Goal: Obtain resource: Obtain resource

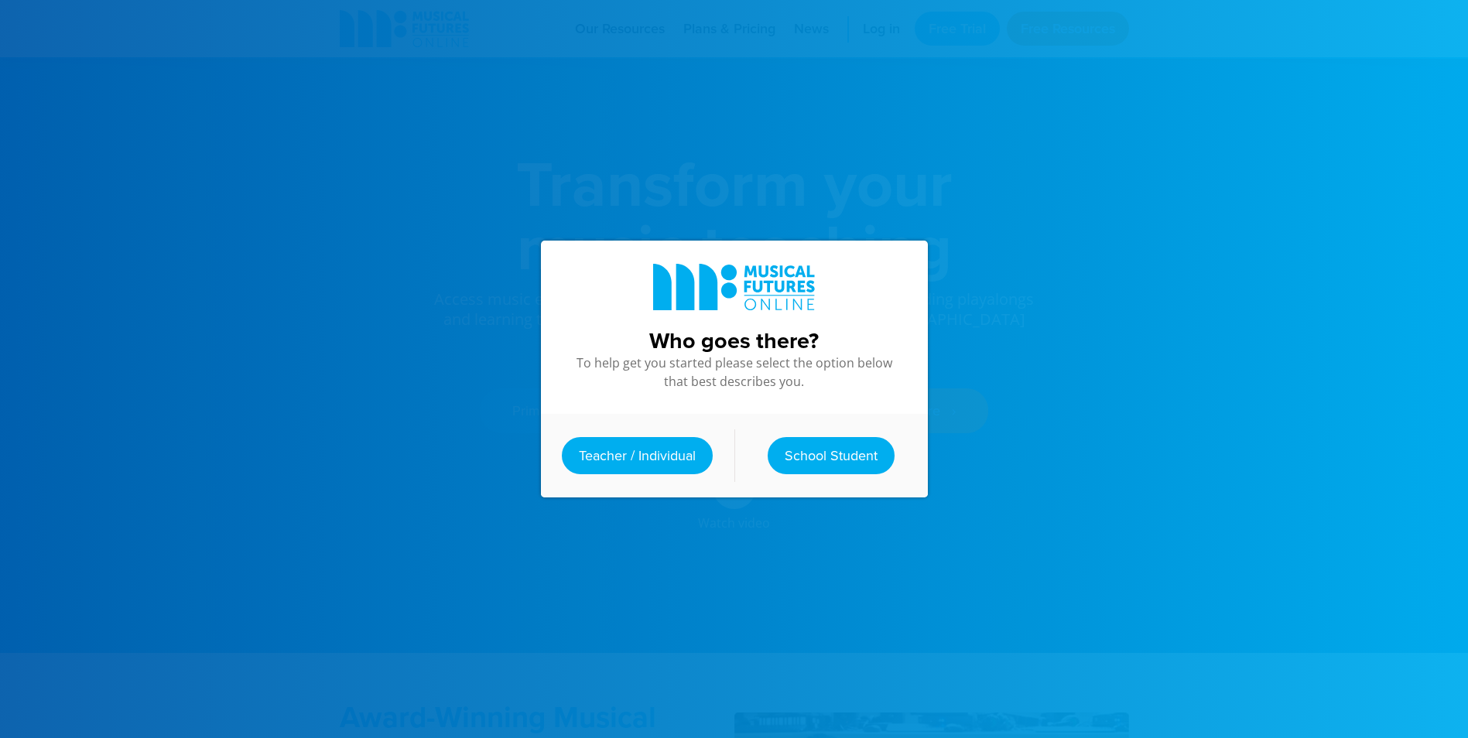
click at [666, 446] on link "Teacher / Individual" at bounding box center [637, 455] width 151 height 37
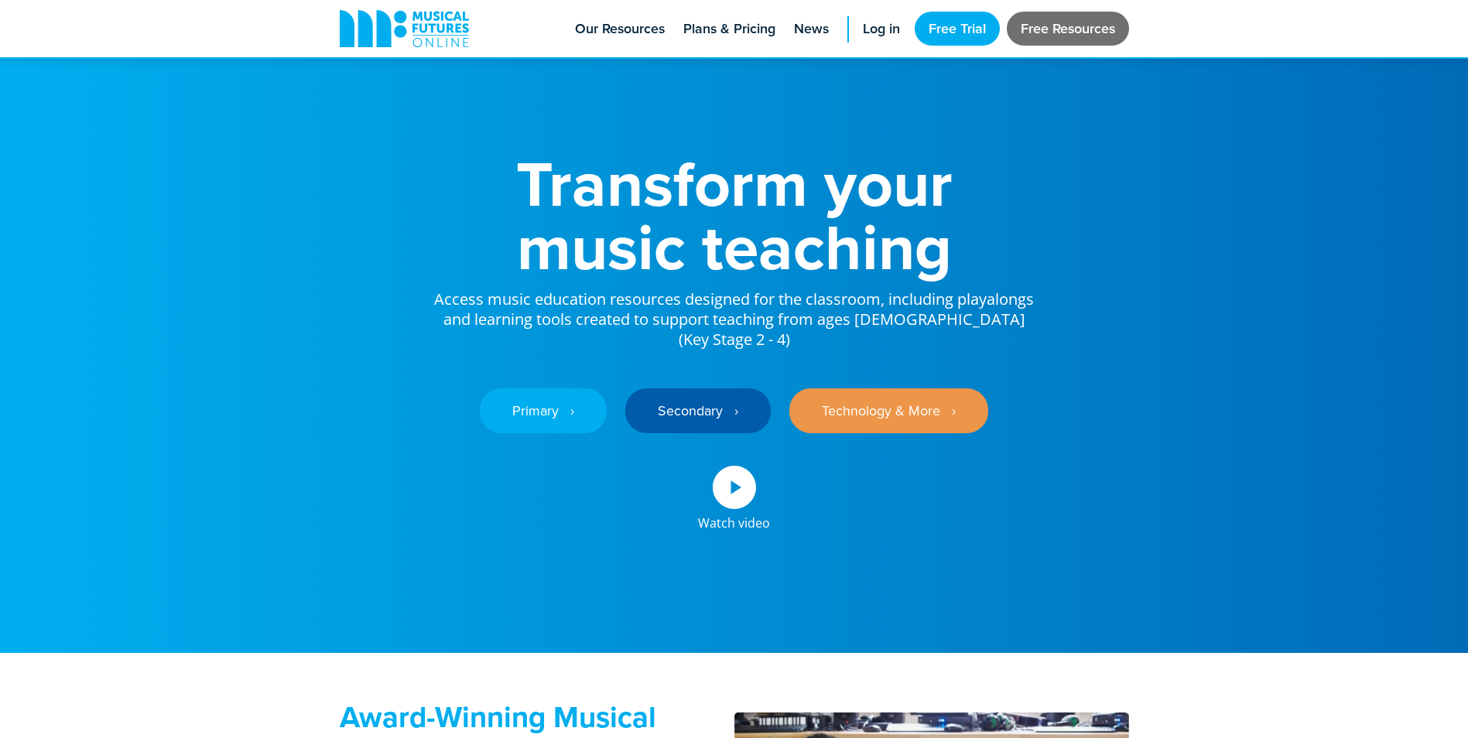
click at [1049, 29] on link "Free Resources" at bounding box center [1068, 29] width 122 height 34
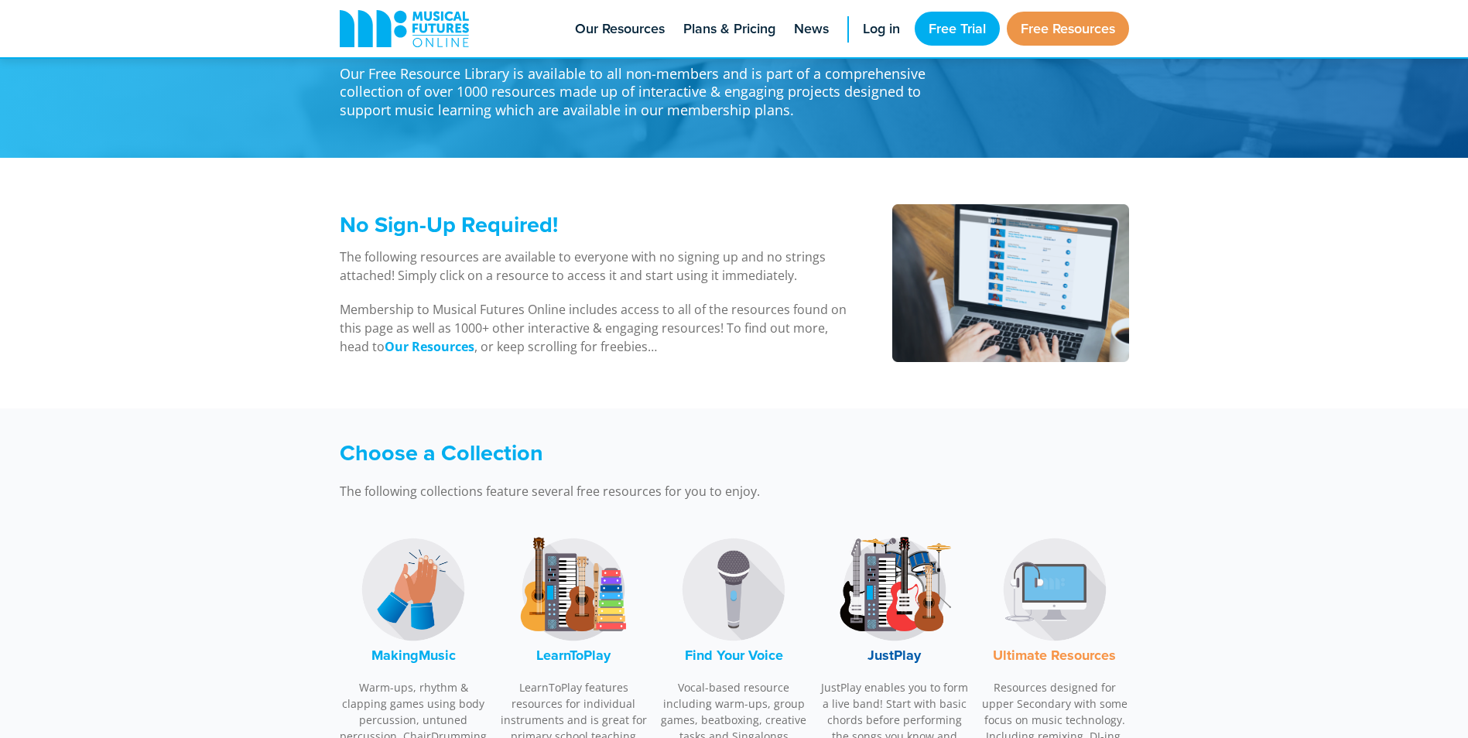
scroll to position [232, 0]
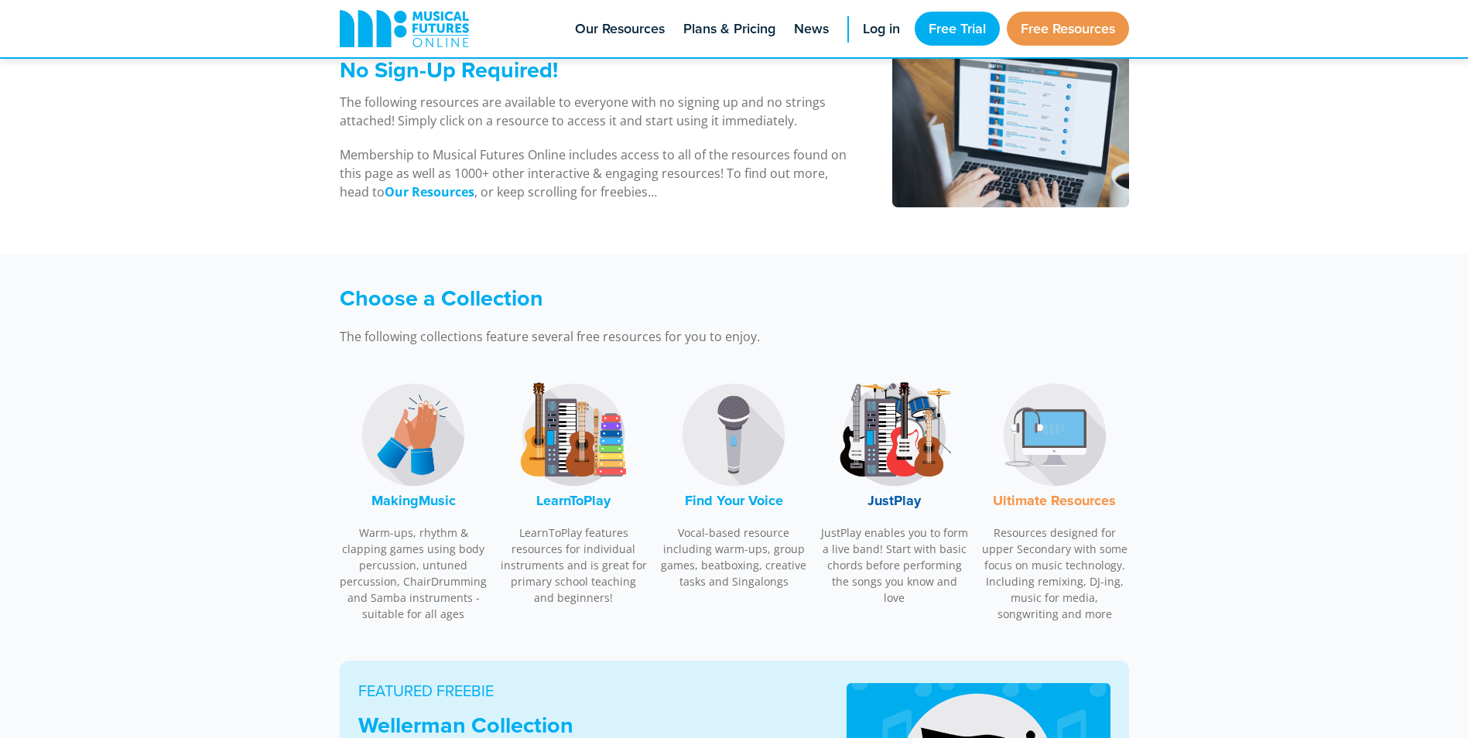
click at [881, 426] on img at bounding box center [895, 435] width 116 height 116
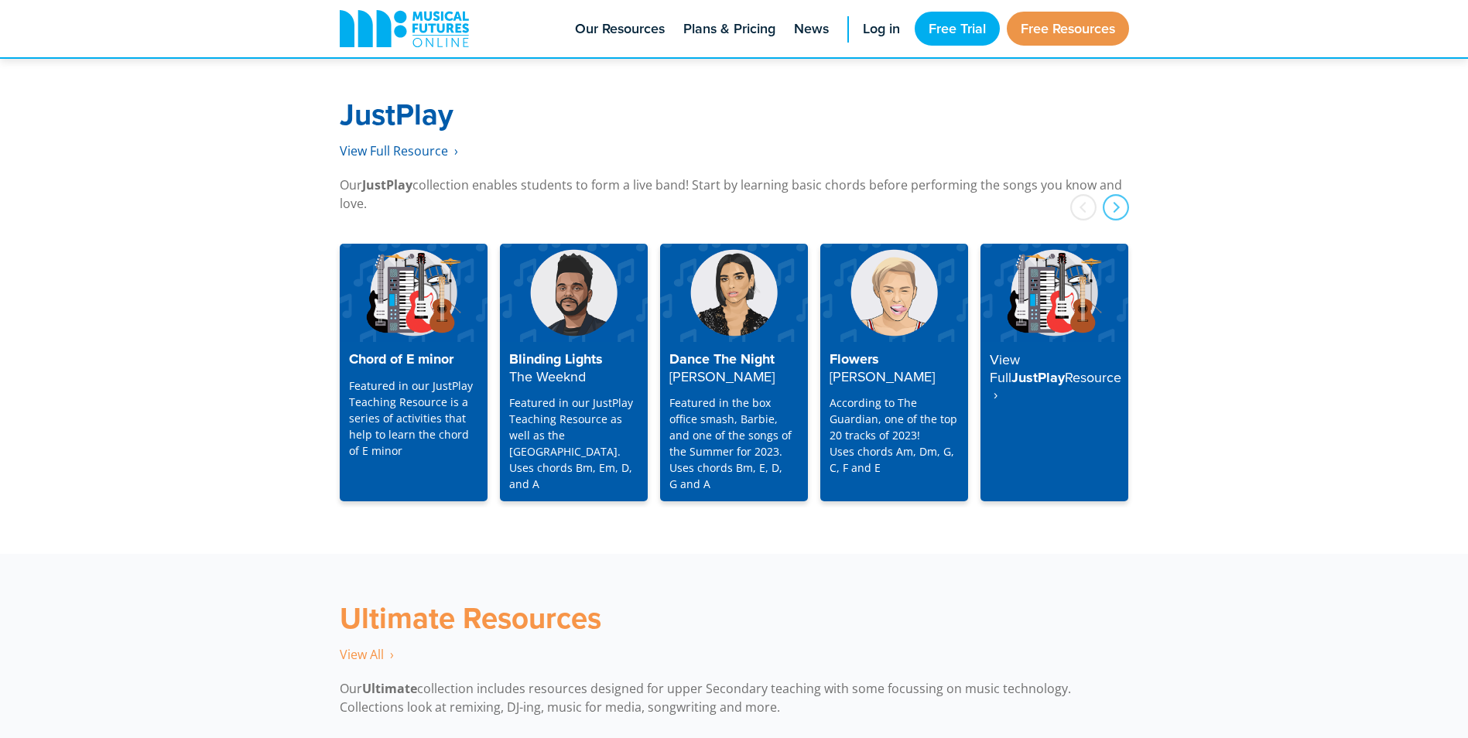
scroll to position [3974, 0]
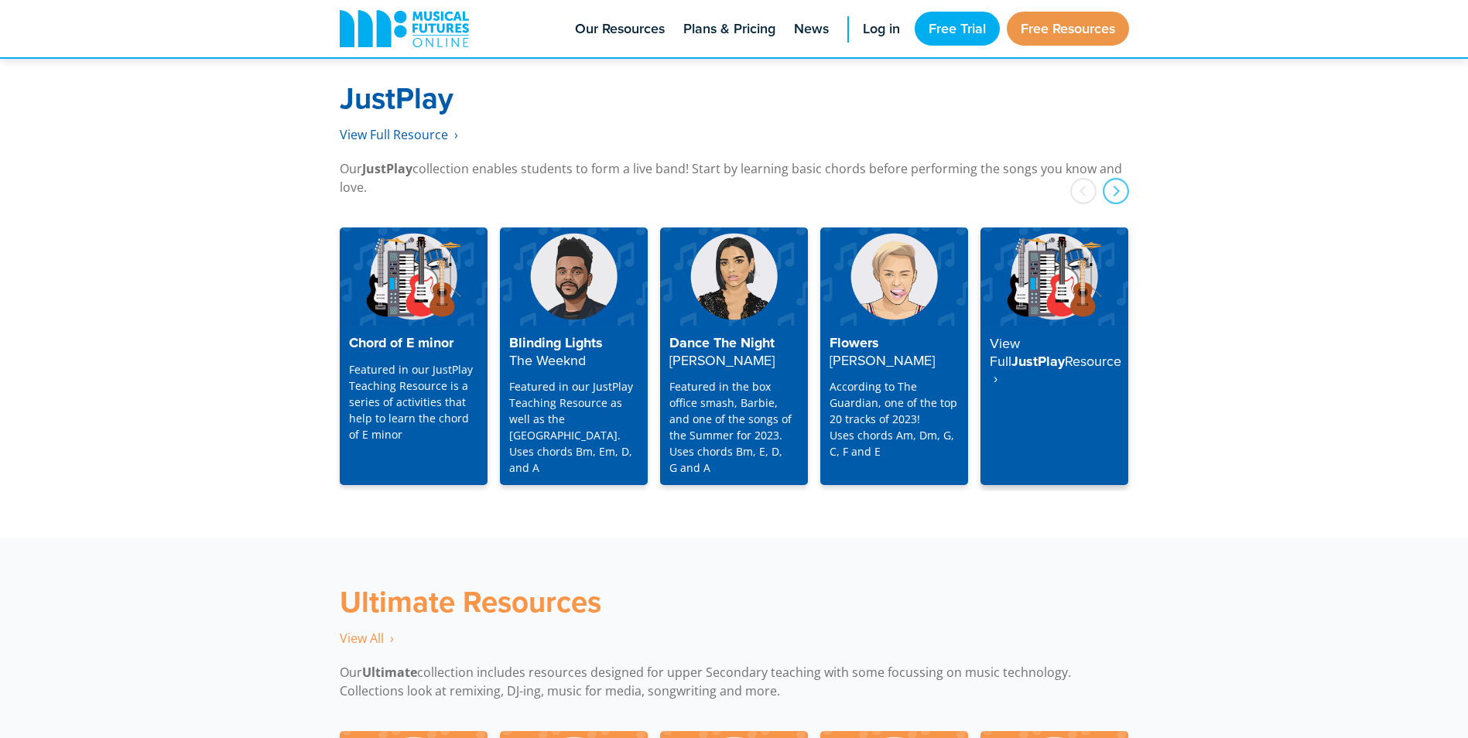
click at [1045, 351] on strong "Resource ‎ ›" at bounding box center [1056, 369] width 132 height 37
